Goal: Find specific page/section: Find specific page/section

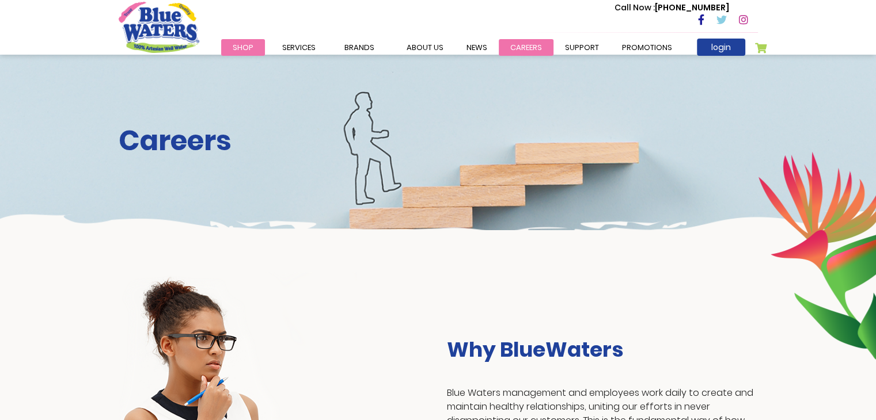
click at [520, 43] on link "careers" at bounding box center [526, 47] width 55 height 17
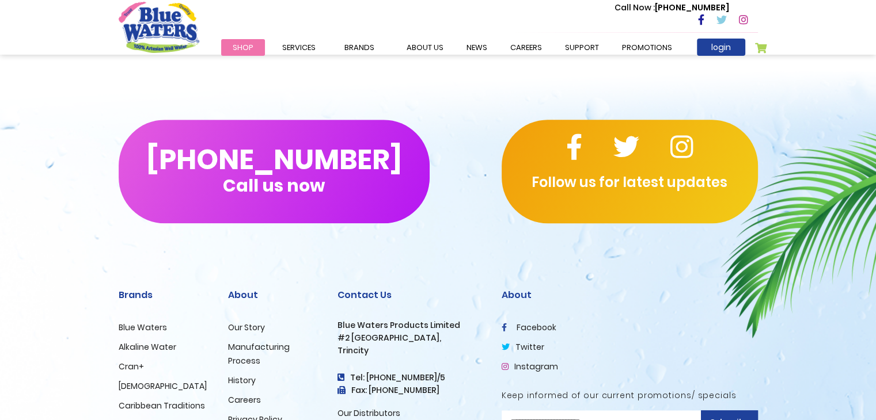
scroll to position [1175, 0]
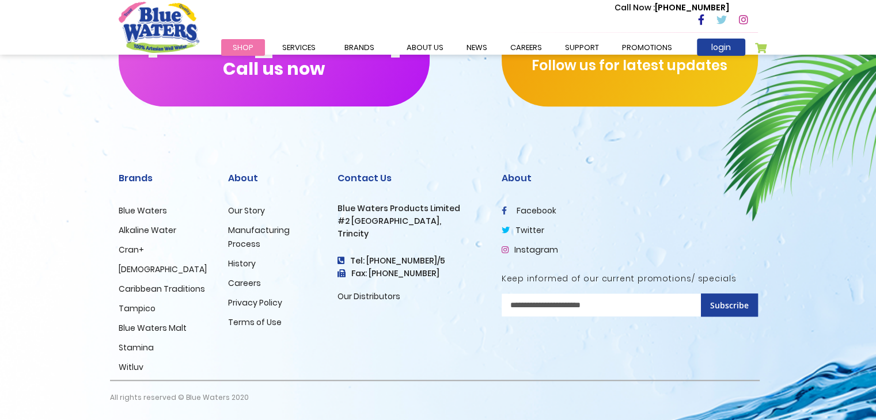
click at [20, 4] on header "Toggle Nav Call Now : (868) 640-8824 Menu Shop Services Filtration Commercial R…" at bounding box center [438, 27] width 876 height 55
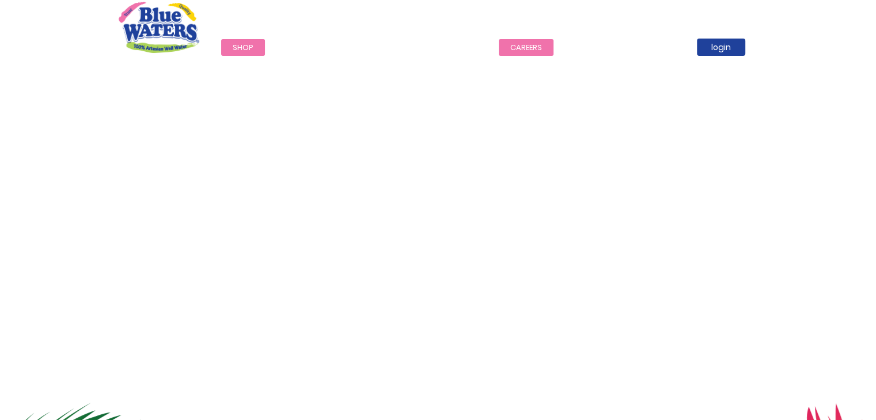
click at [511, 50] on link "careers" at bounding box center [526, 47] width 55 height 17
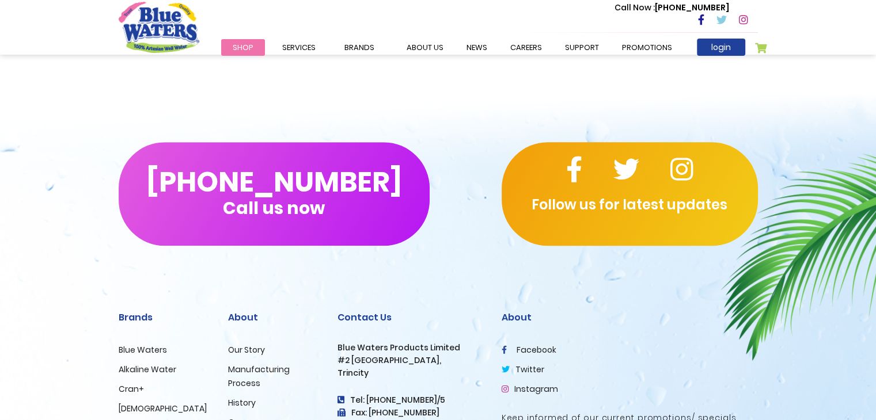
scroll to position [1175, 0]
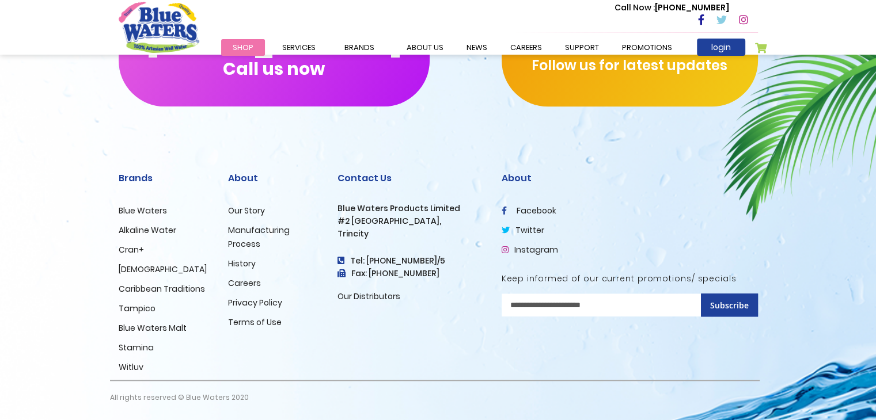
click at [248, 284] on link "Careers" at bounding box center [244, 284] width 33 height 12
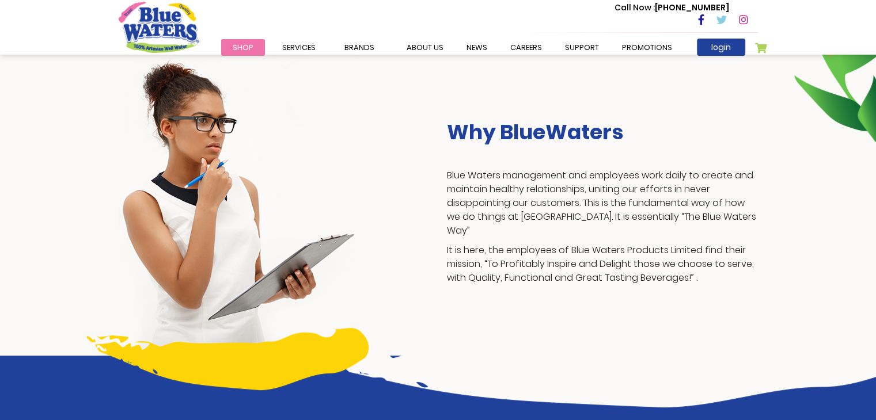
scroll to position [403, 0]
